Goal: Task Accomplishment & Management: Manage account settings

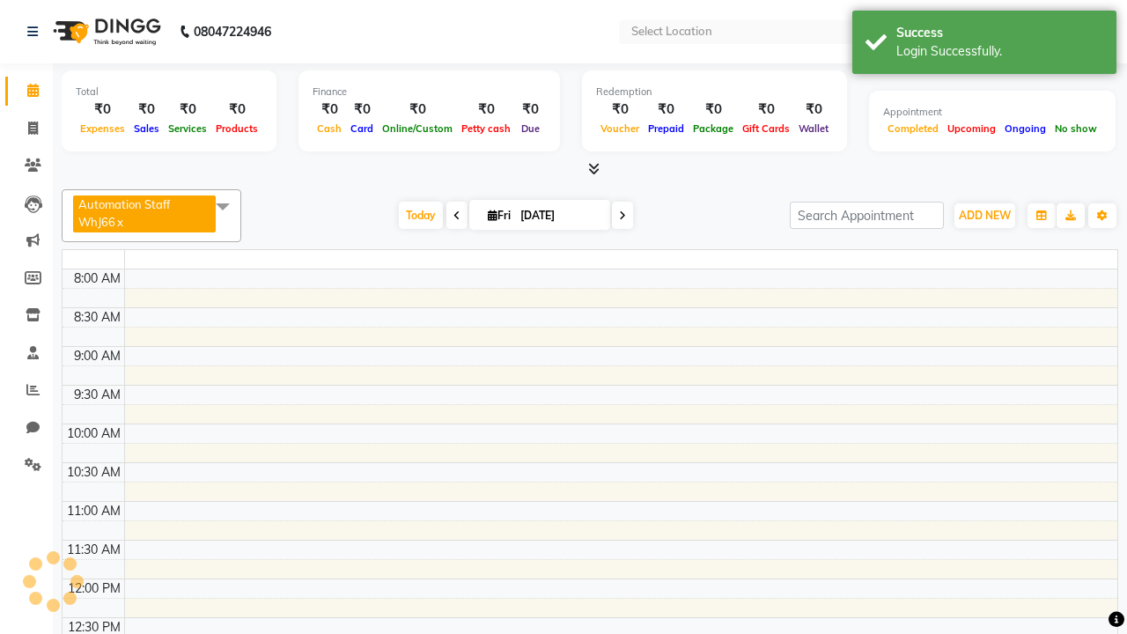
select select "en"
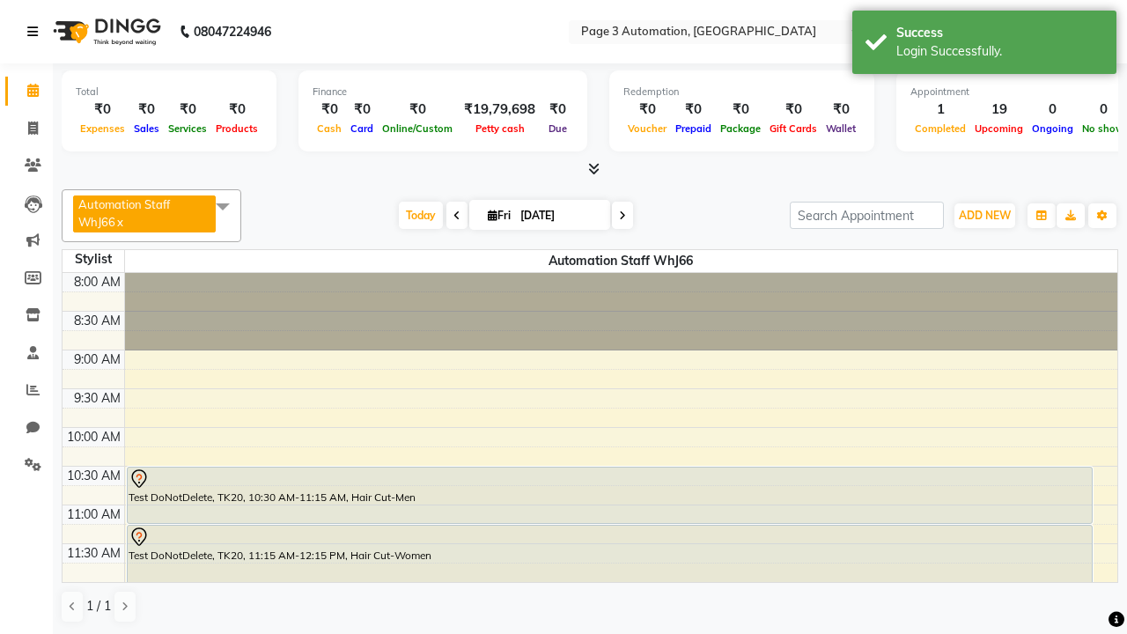
click at [36, 32] on icon at bounding box center [32, 32] width 11 height 12
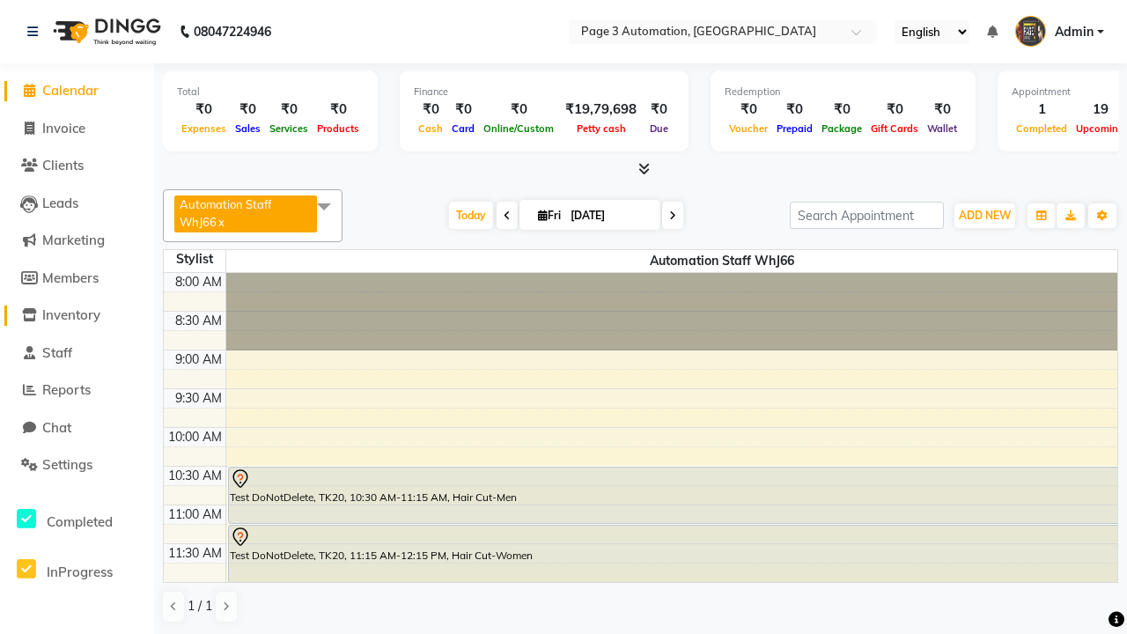
click at [77, 315] on span "Inventory" at bounding box center [71, 314] width 58 height 17
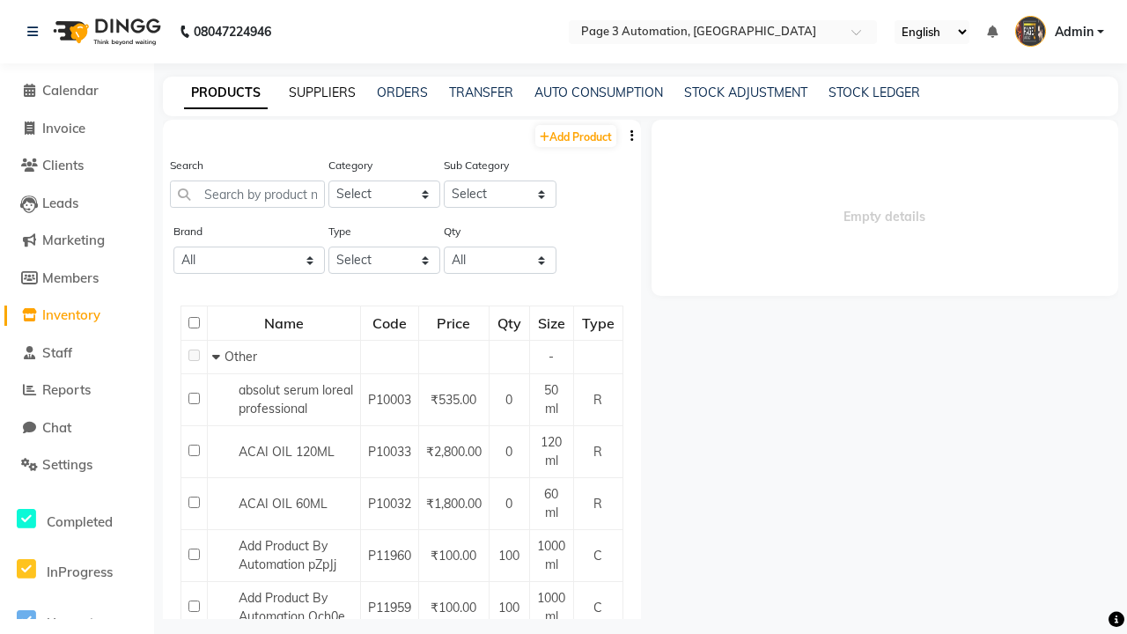
click at [322, 92] on link "SUPPLIERS" at bounding box center [322, 93] width 67 height 16
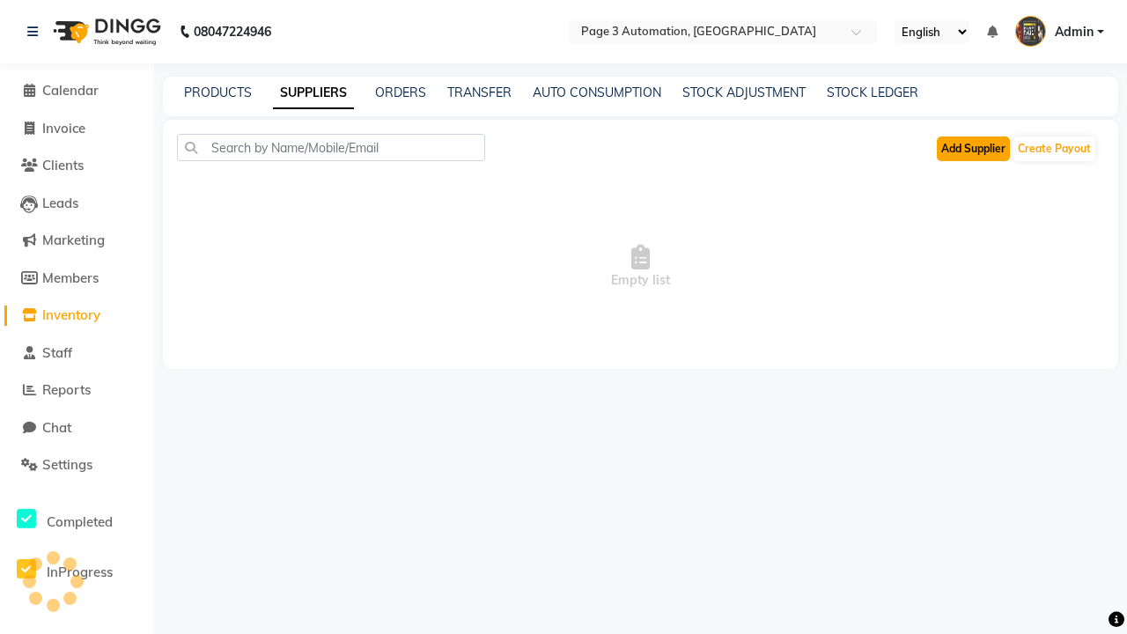
click at [973, 148] on button "Add Supplier" at bounding box center [973, 148] width 73 height 25
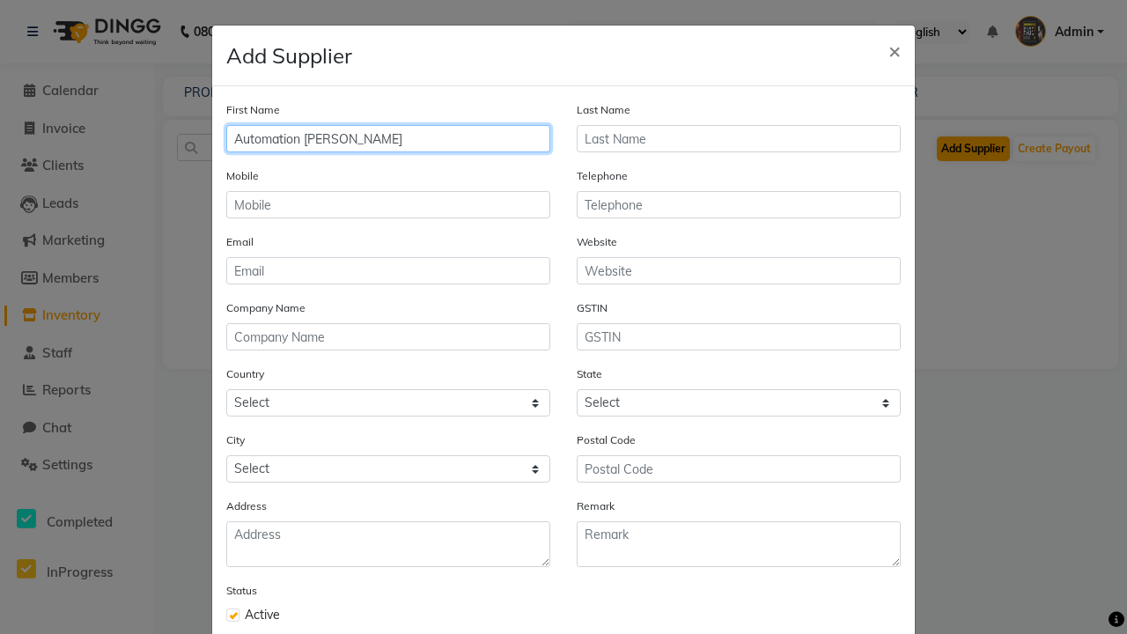
type input "Automation Patrick"
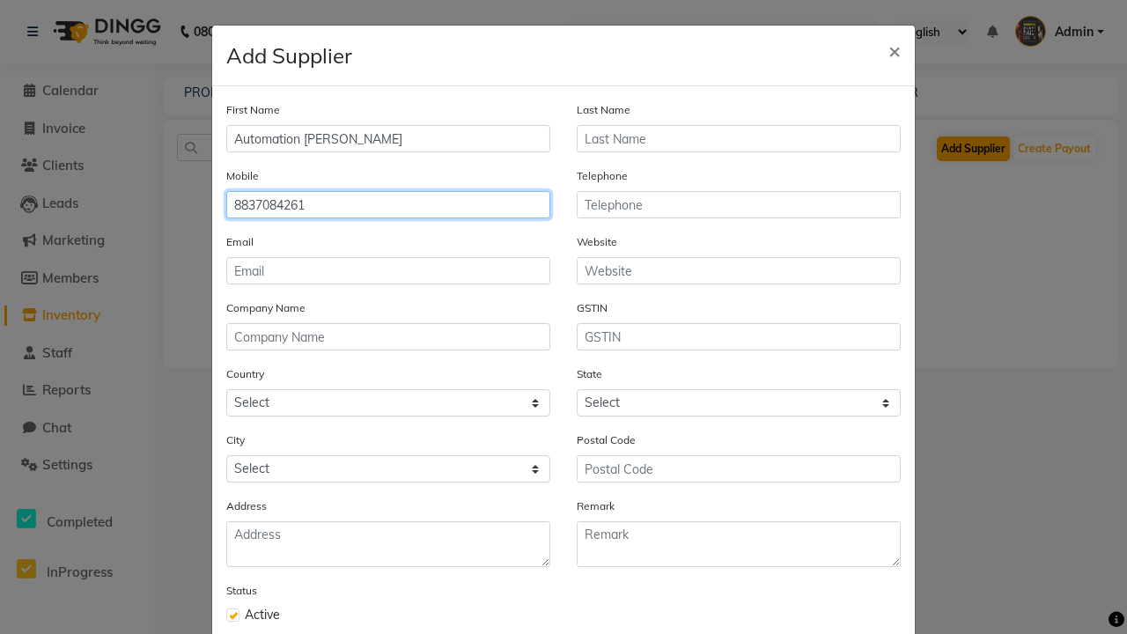
type input "8837084261"
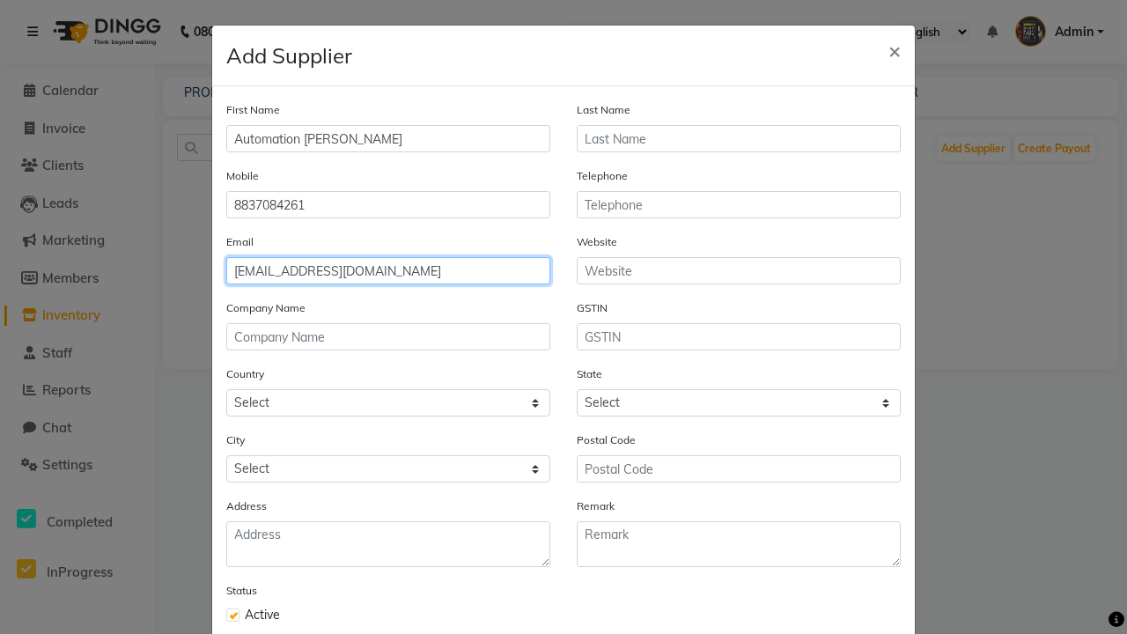
type input "[EMAIL_ADDRESS][DOMAIN_NAME]"
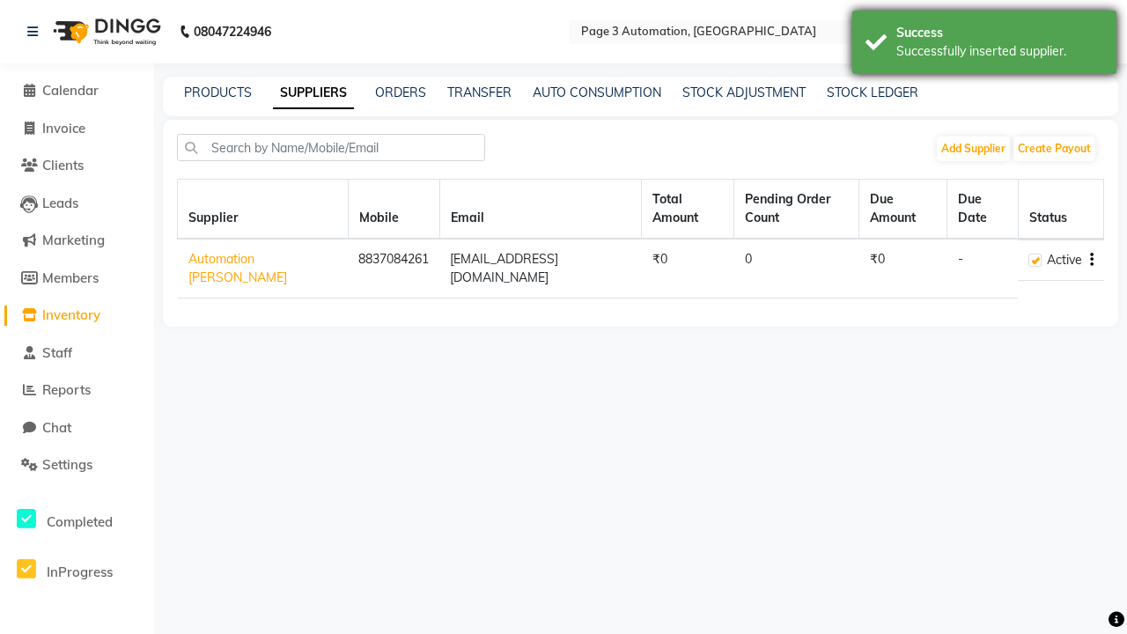
click at [984, 45] on div "Successfully inserted supplier." at bounding box center [999, 51] width 207 height 18
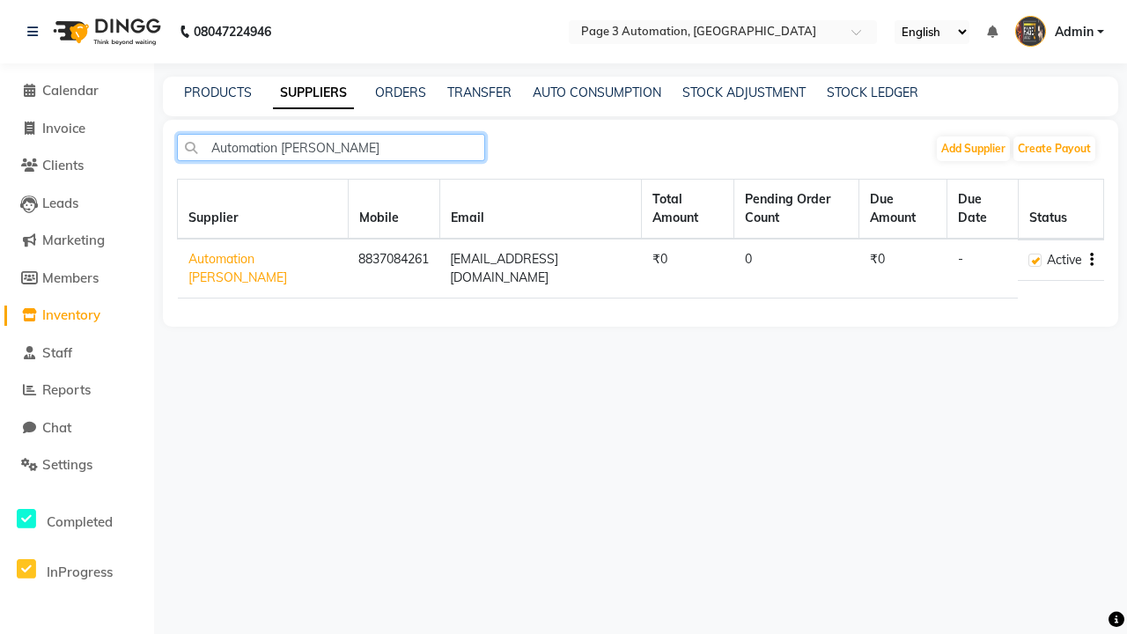
type input "Automation Patrick"
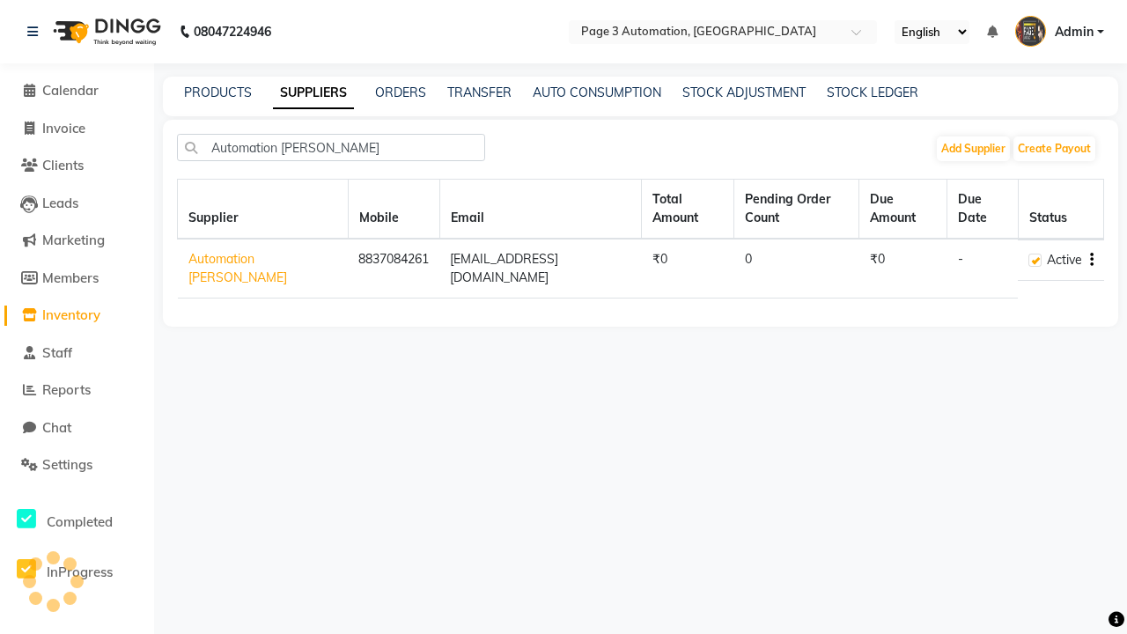
click at [1091, 260] on icon "button" at bounding box center [1092, 260] width 4 height 1
click at [1021, 209] on div "Edit" at bounding box center [1022, 209] width 86 height 22
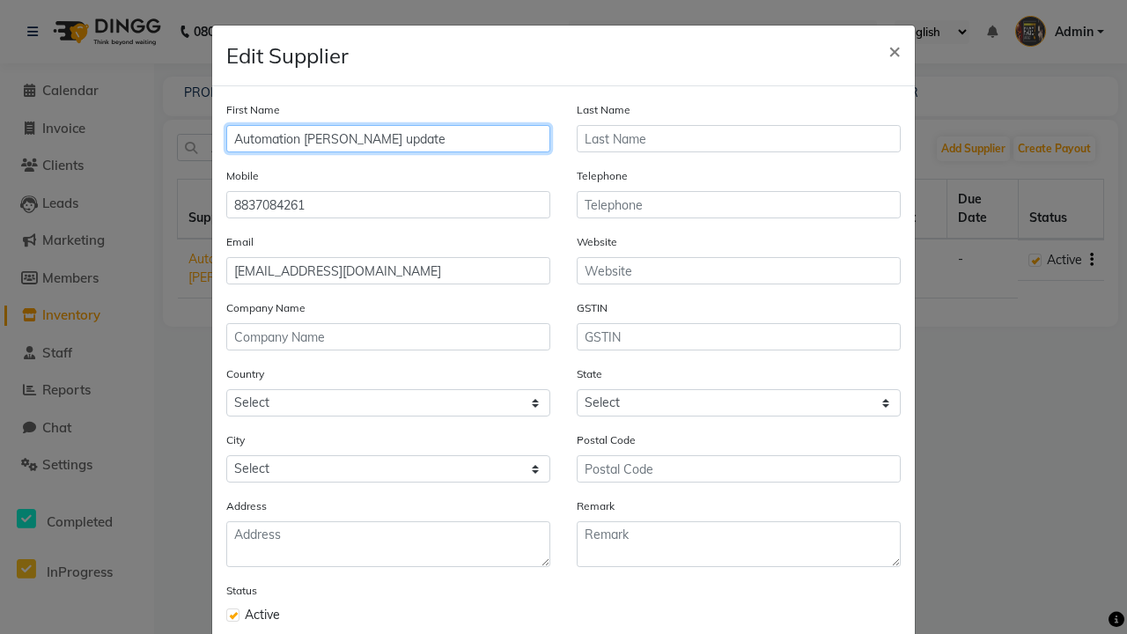
type input "Automation [PERSON_NAME] update"
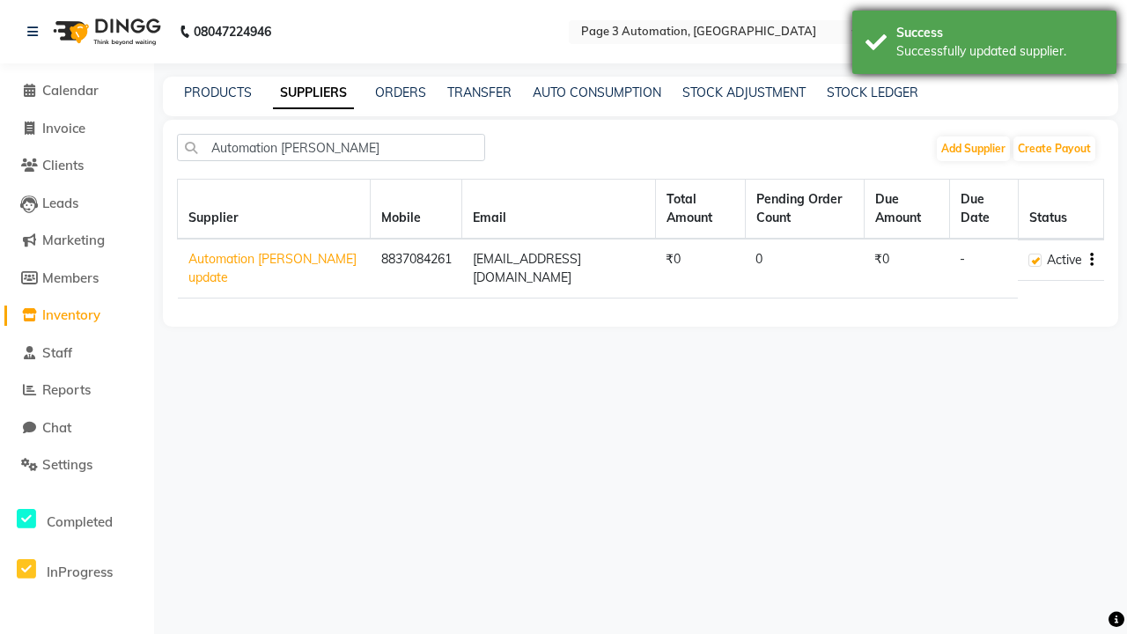
click at [984, 45] on div "Successfully updated supplier." at bounding box center [999, 51] width 207 height 18
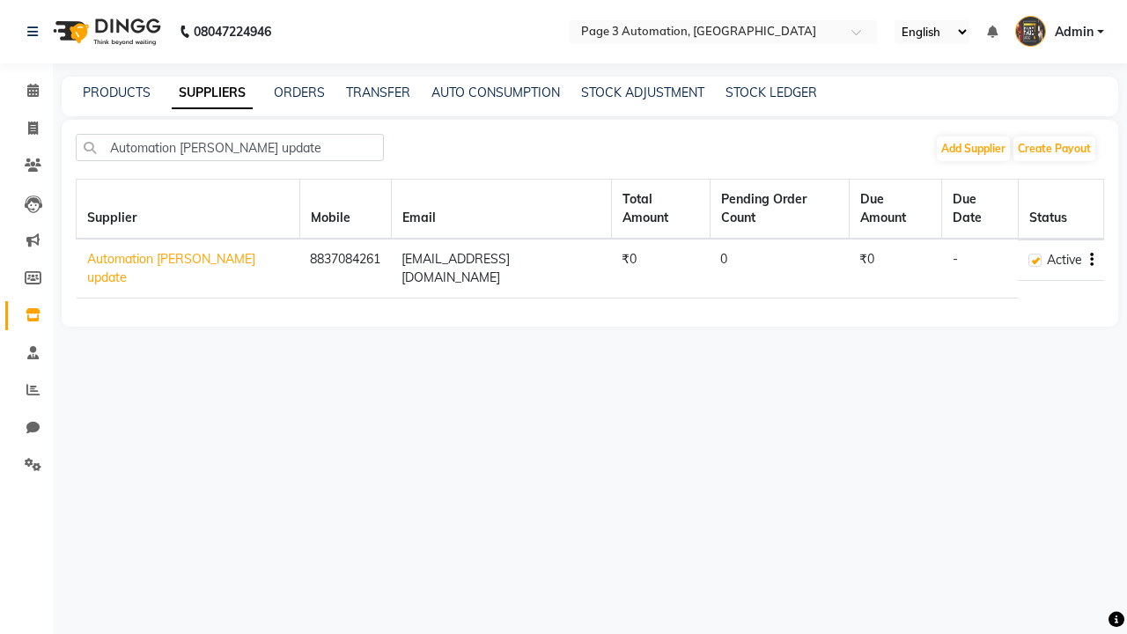
type input "Automation [PERSON_NAME] update"
